Goal: Information Seeking & Learning: Check status

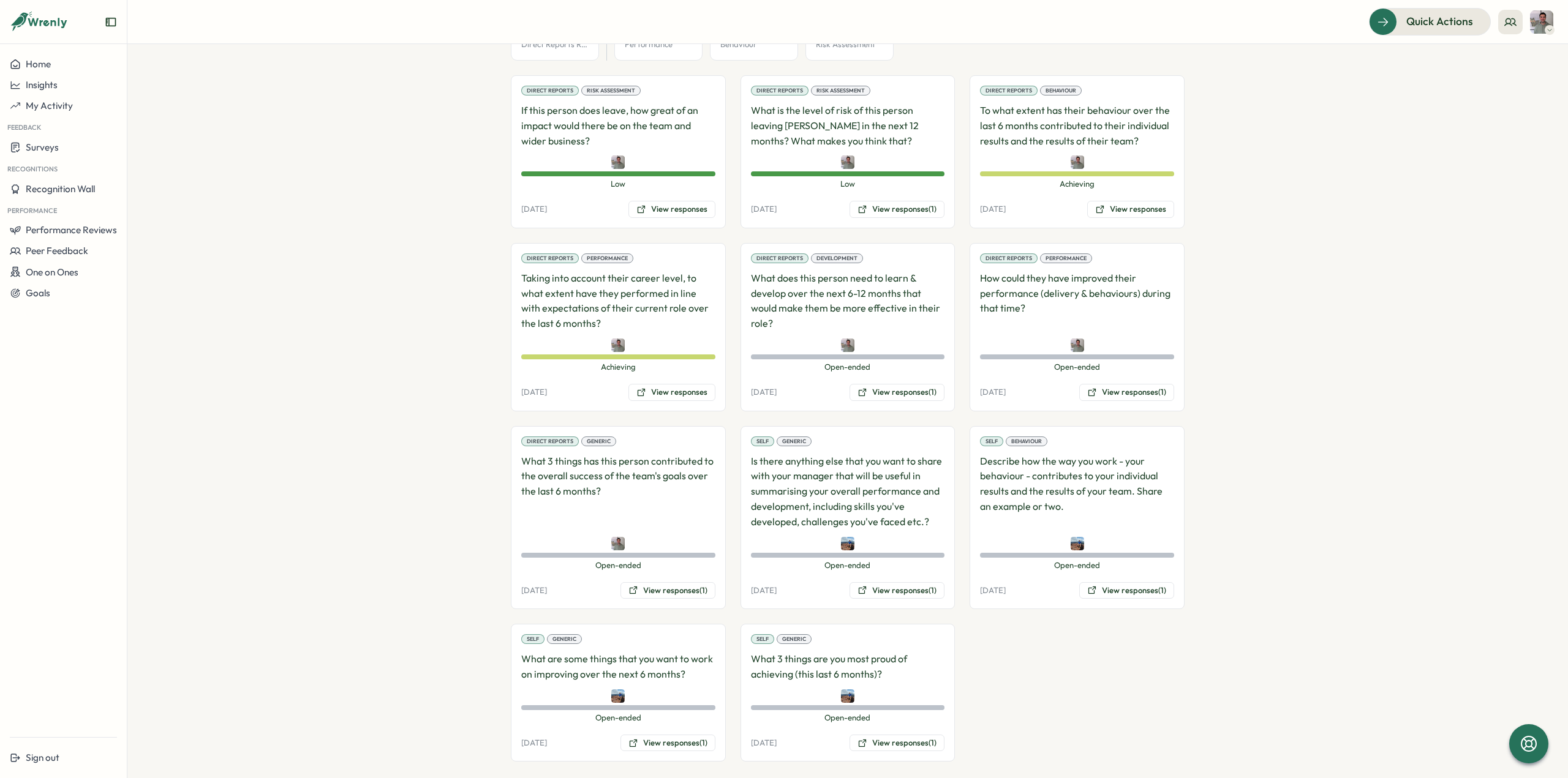
scroll to position [802, 0]
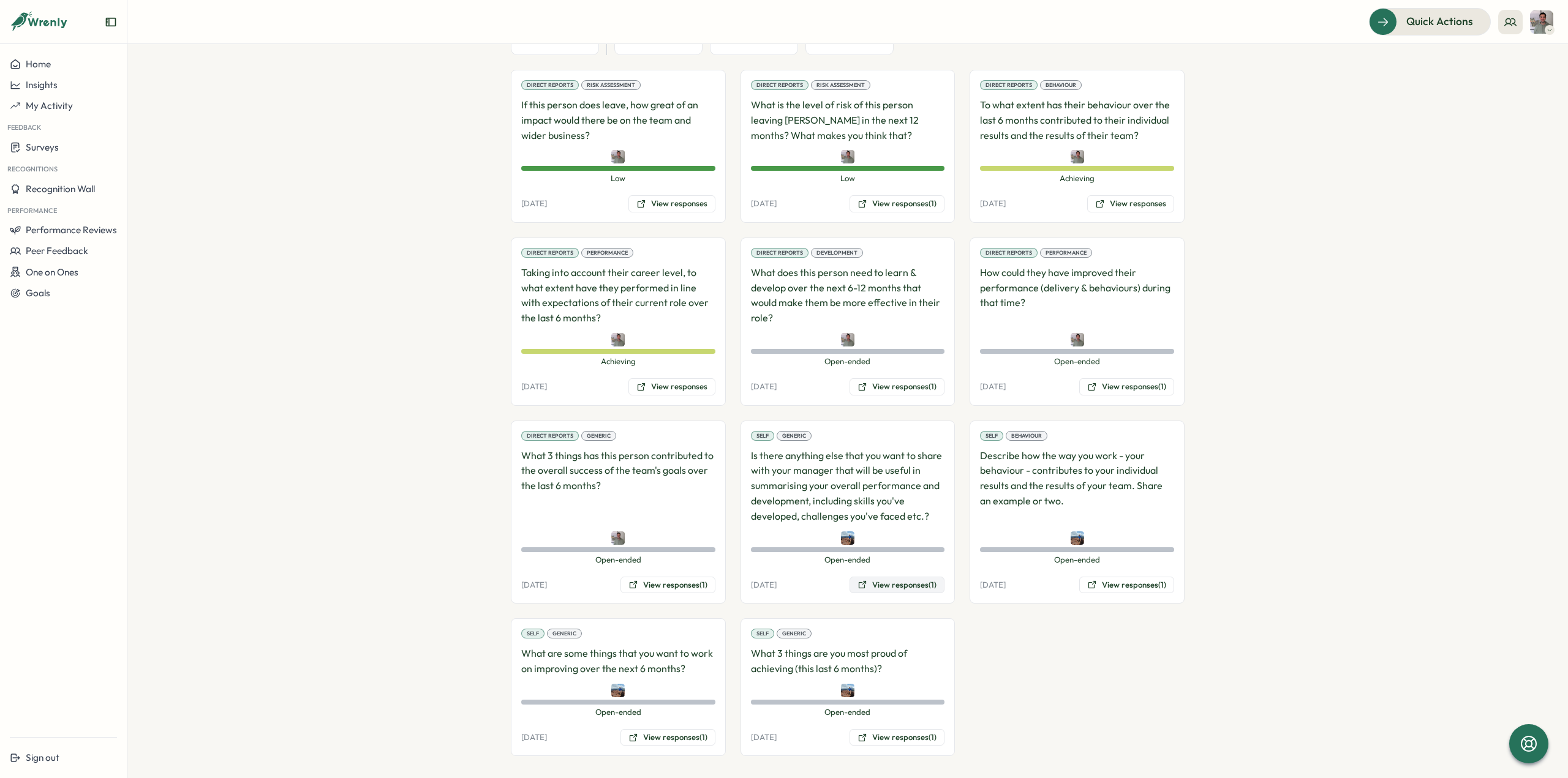
click at [867, 582] on button "View responses (1)" at bounding box center [897, 585] width 95 height 17
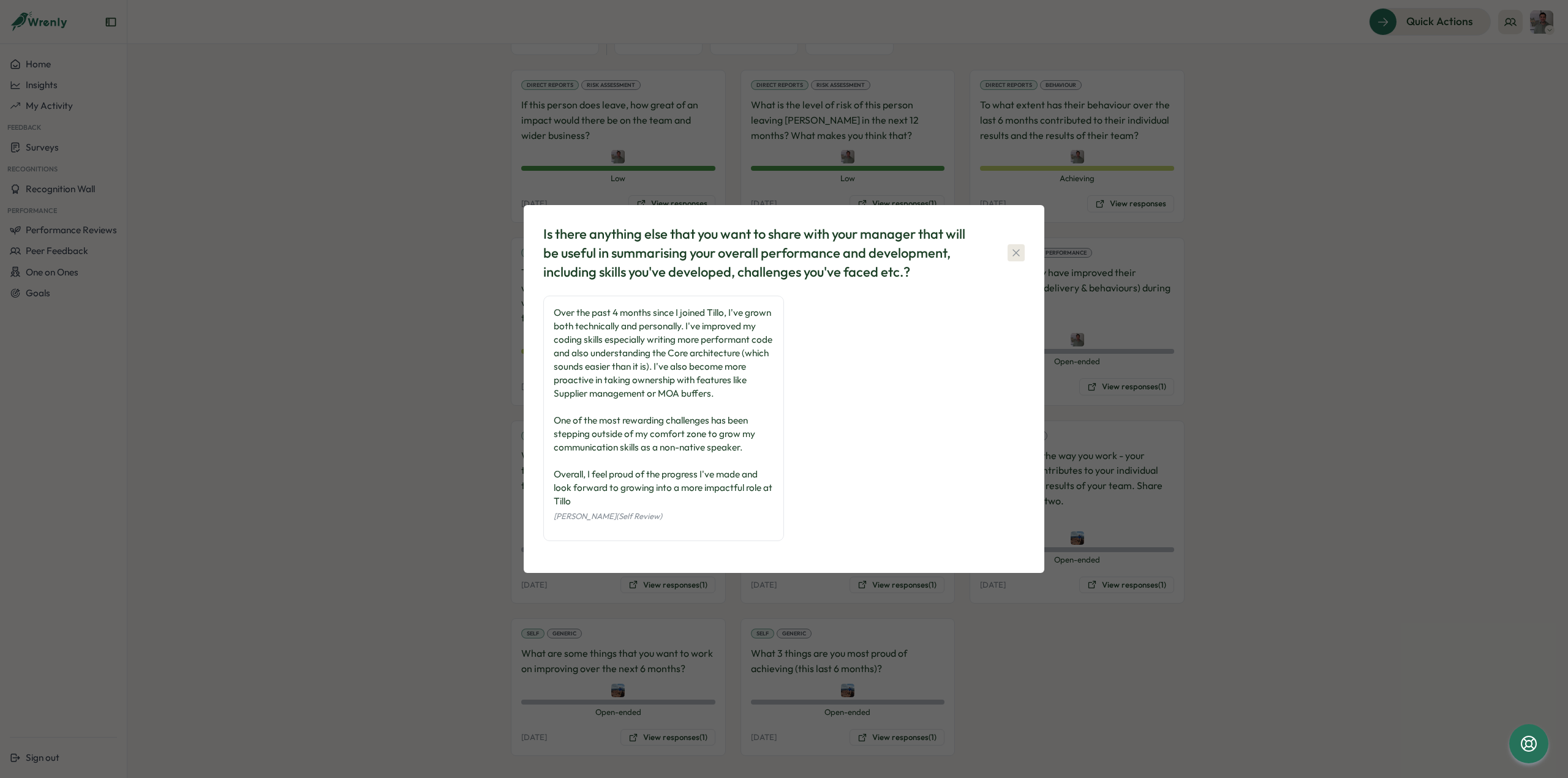
click at [1016, 250] on icon "button" at bounding box center [1015, 252] width 12 height 12
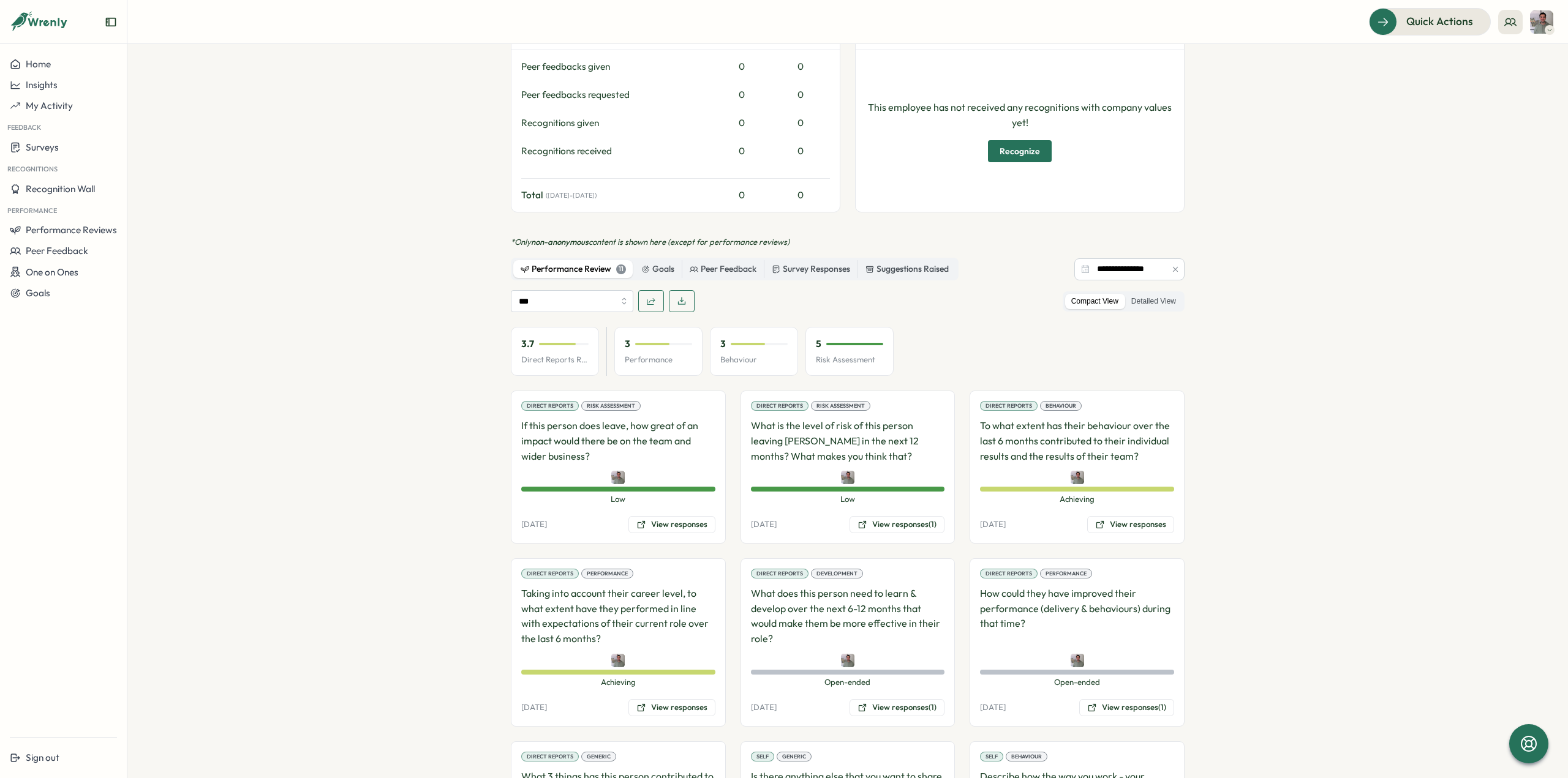
scroll to position [434, 0]
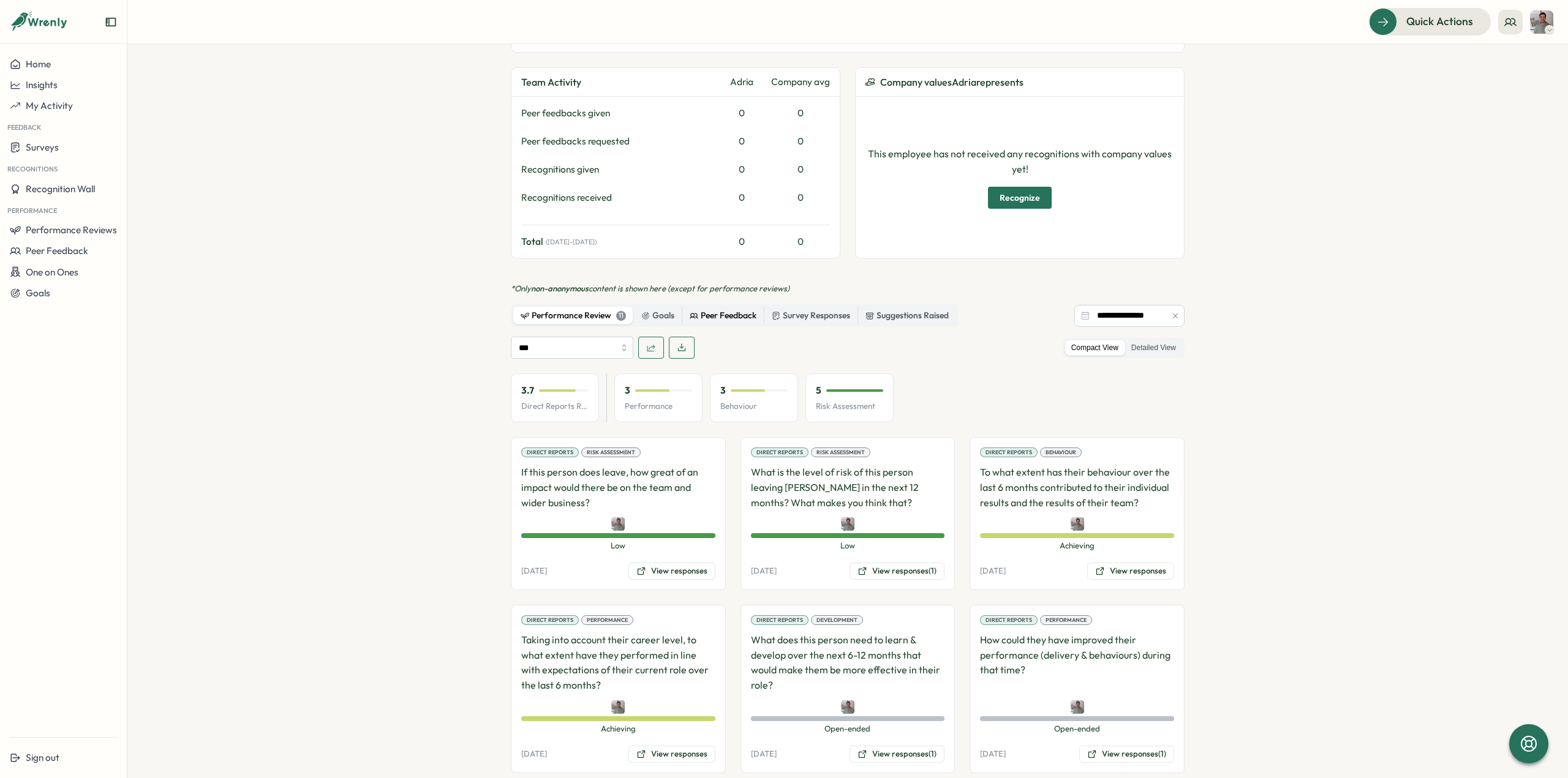
click at [706, 314] on div "Peer Feedback" at bounding box center [722, 316] width 66 height 13
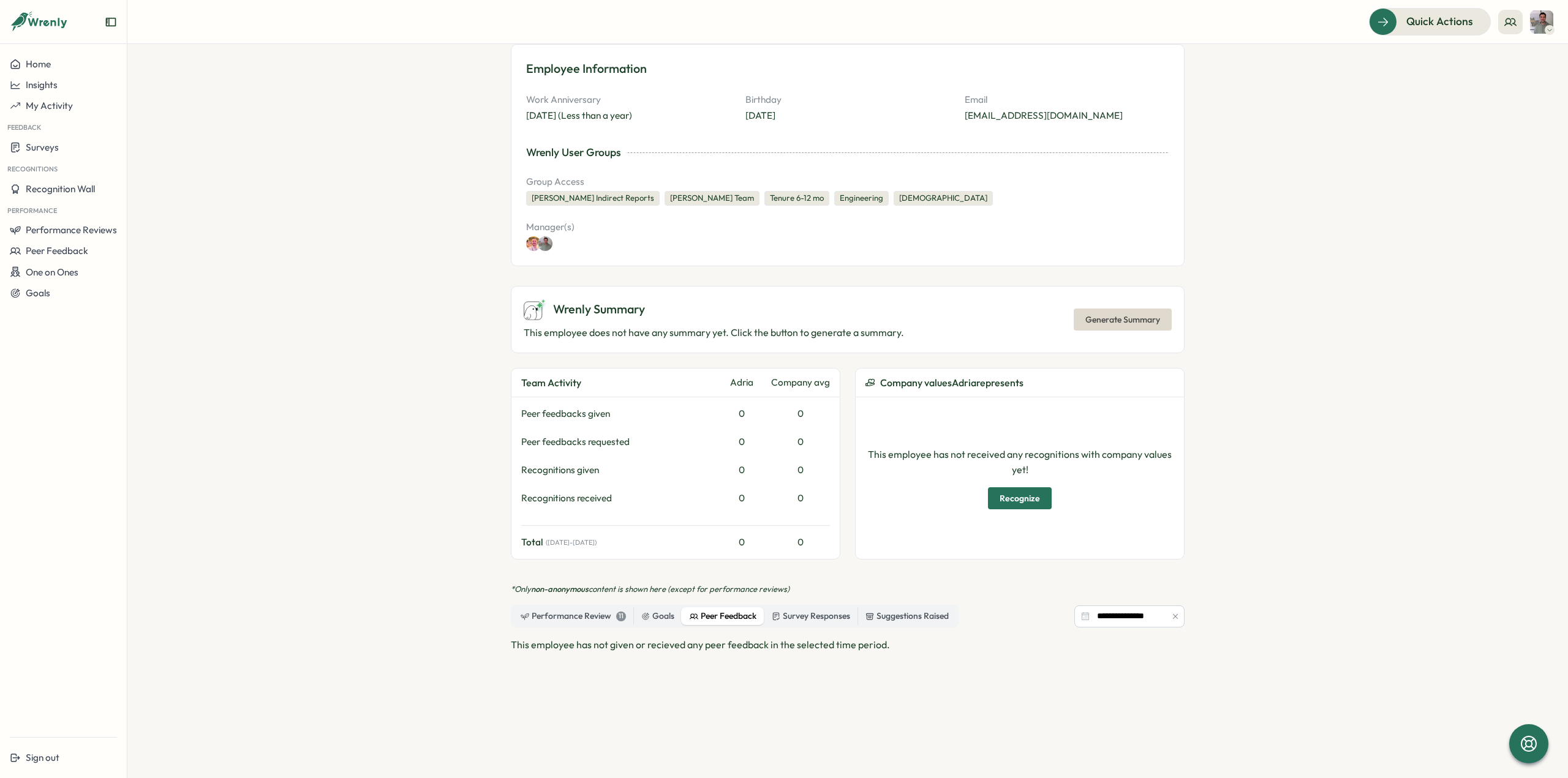
scroll to position [173, 0]
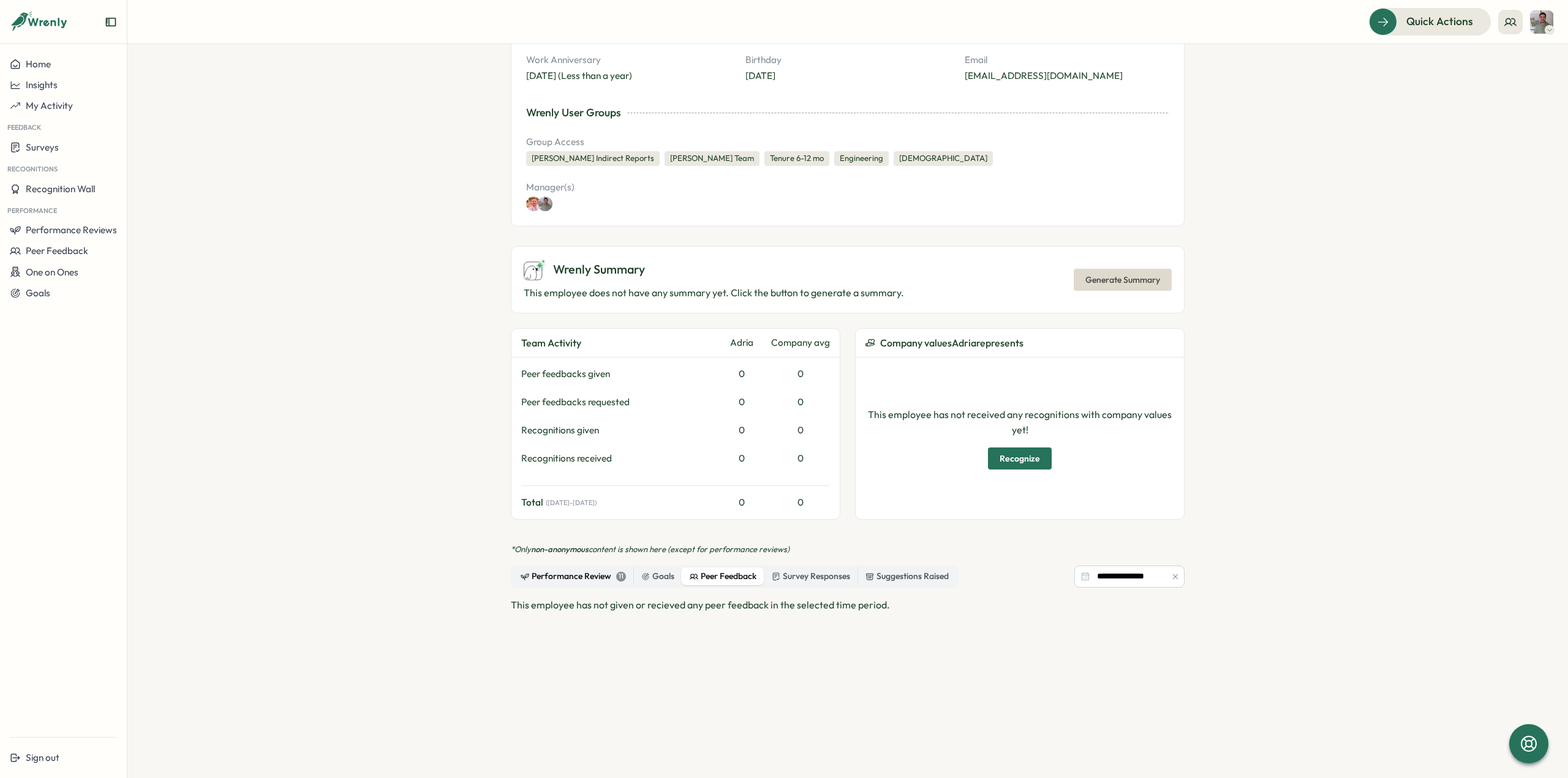
click at [575, 572] on div "Performance Review 11" at bounding box center [573, 576] width 105 height 13
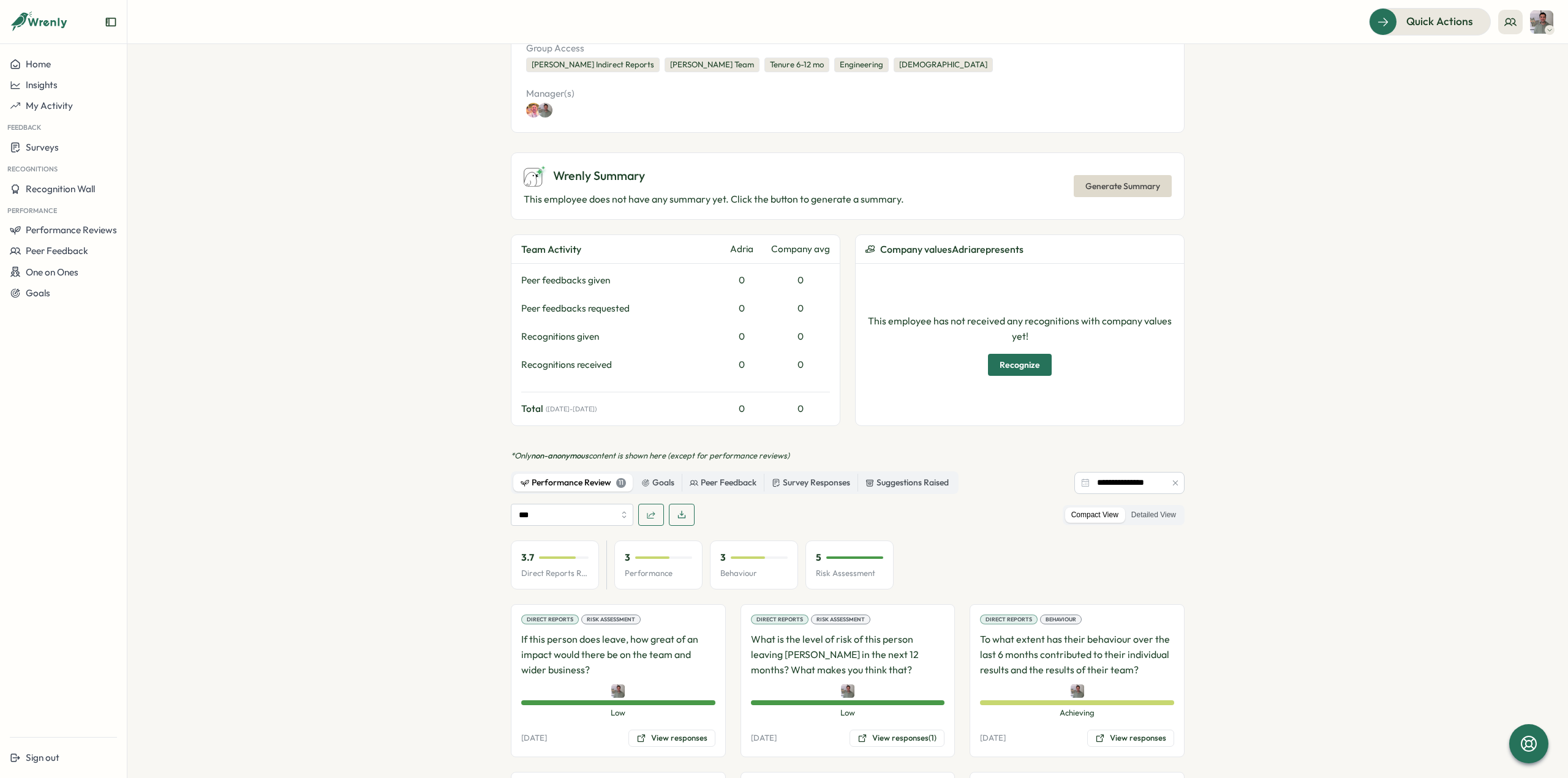
scroll to position [296, 0]
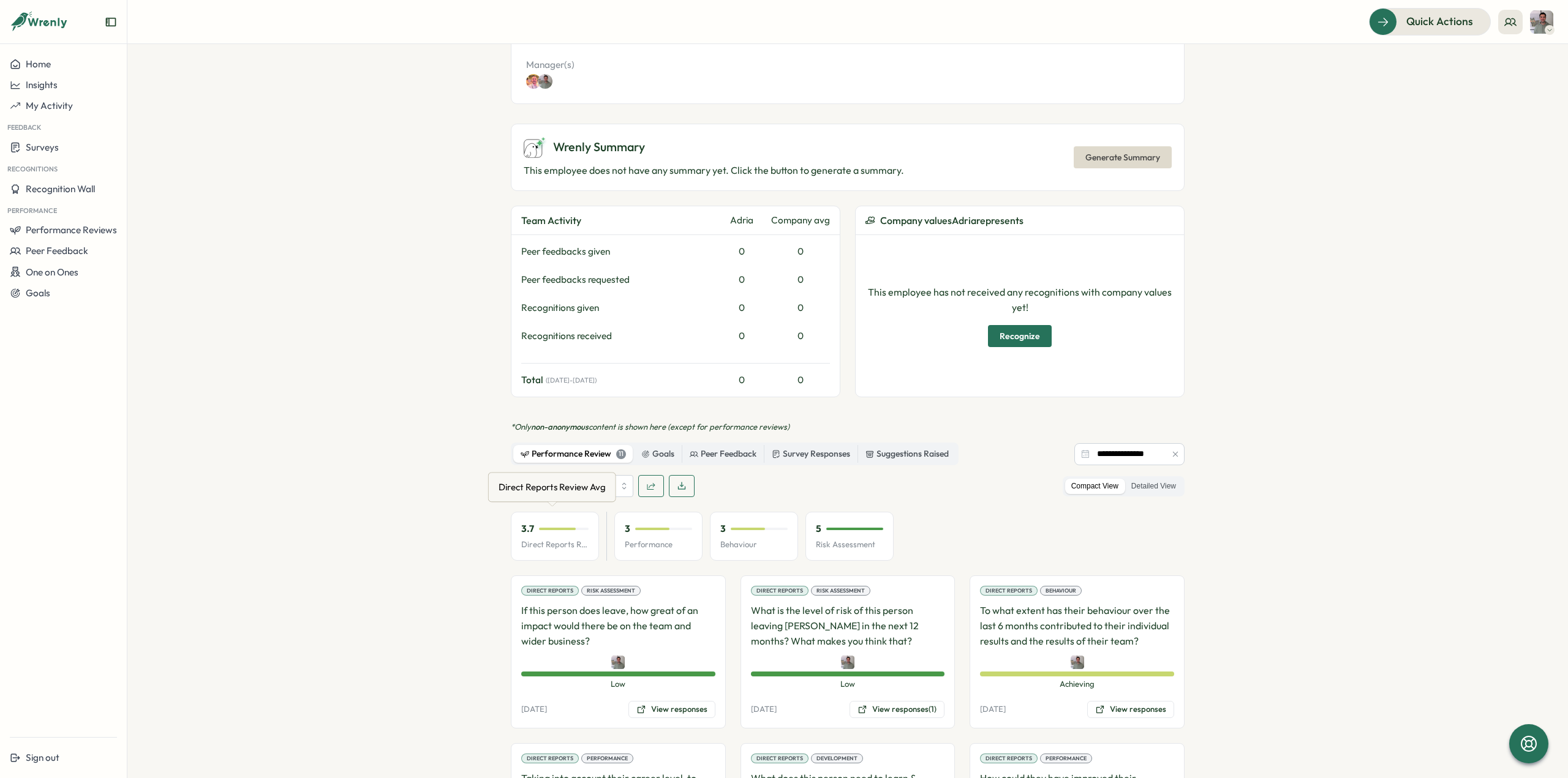
click at [533, 534] on div "3.7" at bounding box center [555, 529] width 67 height 13
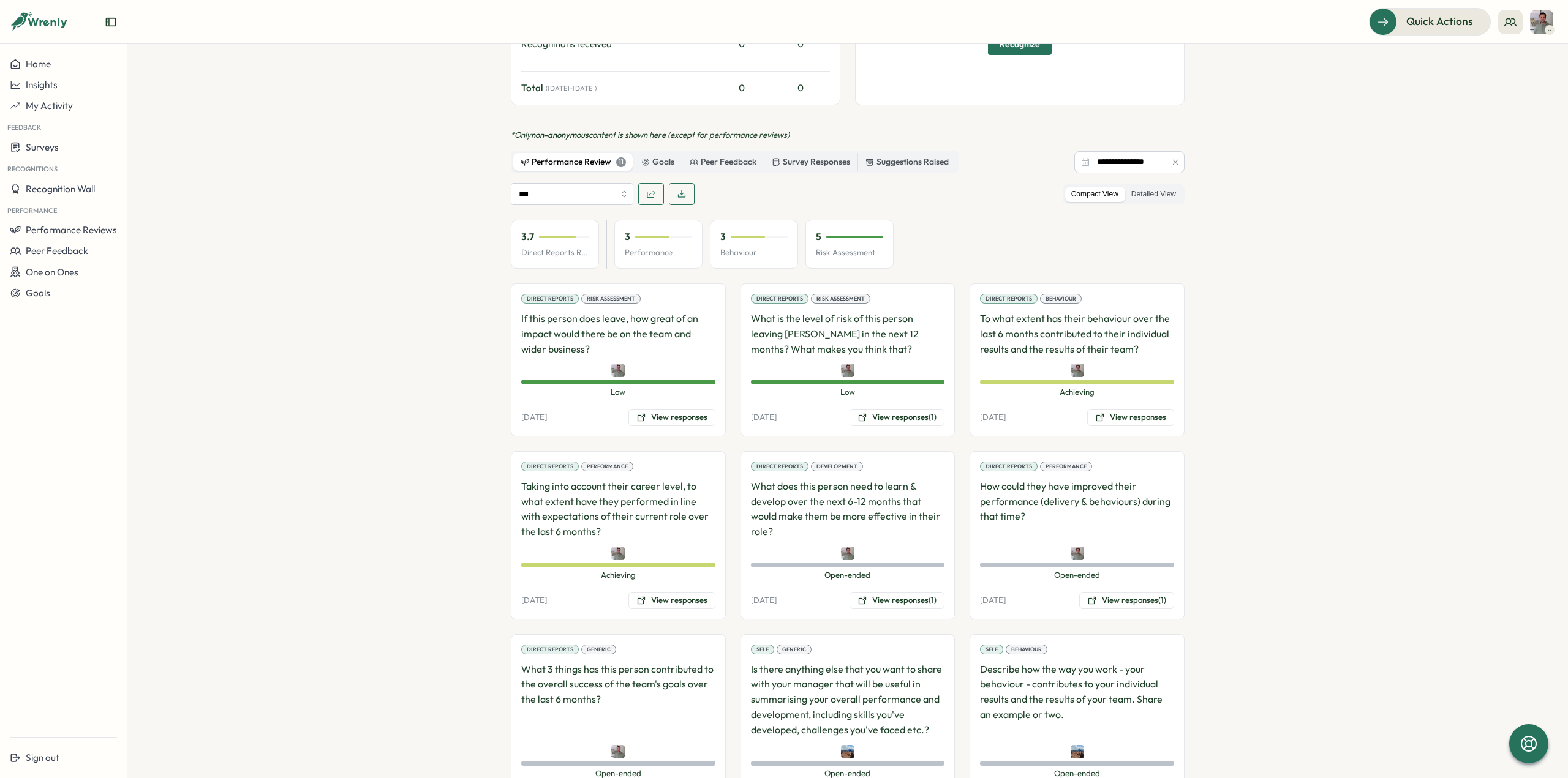
scroll to position [602, 0]
